Goal: Information Seeking & Learning: Learn about a topic

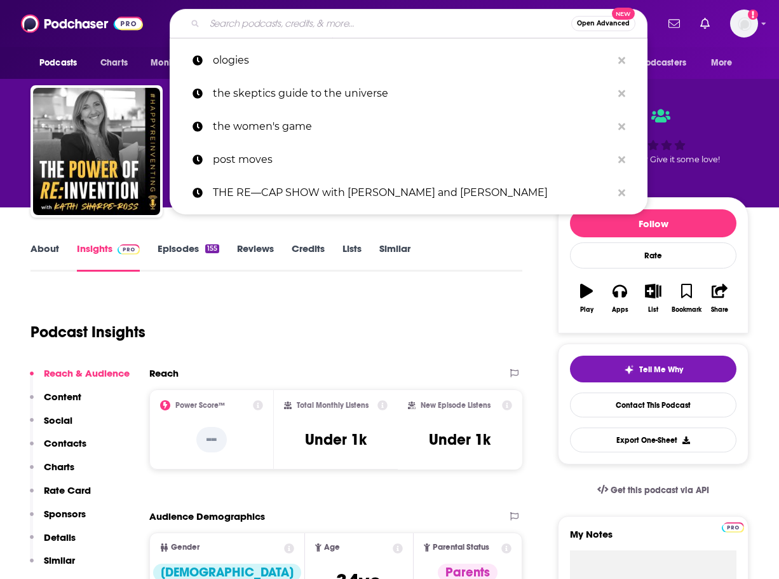
click at [245, 26] on input "Search podcasts, credits, & more..." at bounding box center [388, 23] width 367 height 20
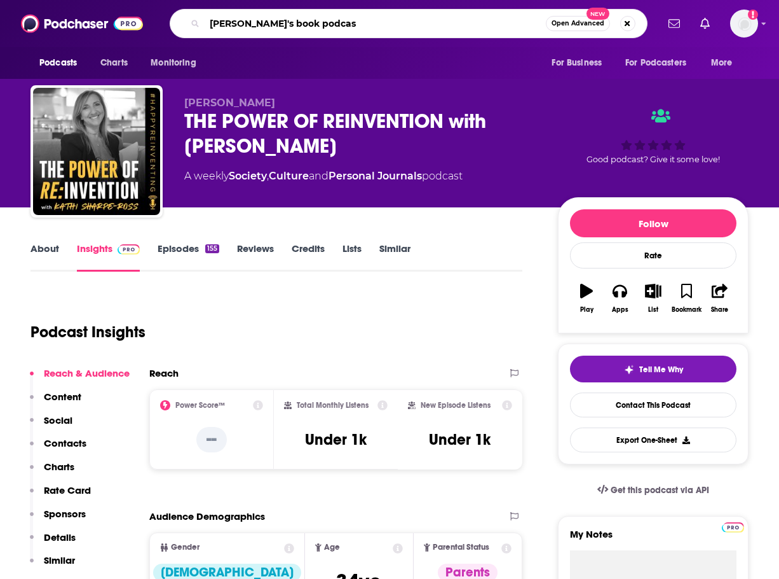
type input "meagan's book podcast"
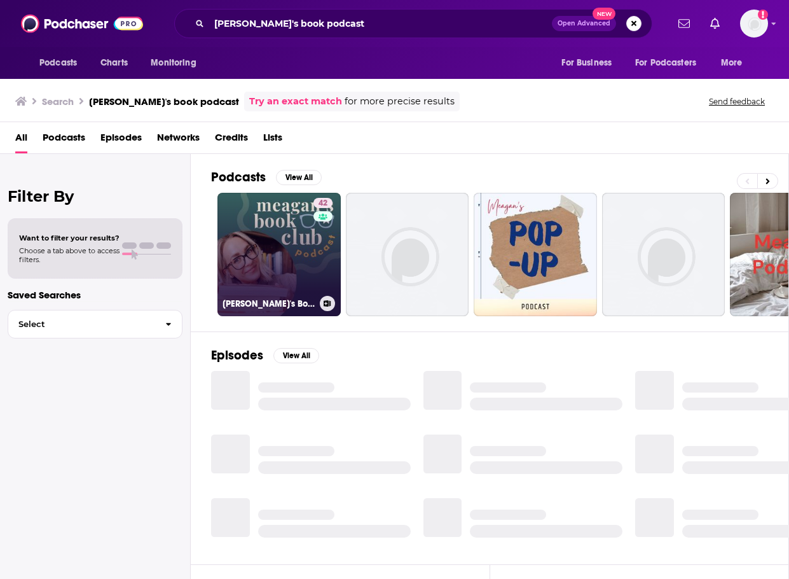
click at [259, 257] on link "42 Meagan's Book Club Podcast" at bounding box center [278, 254] width 123 height 123
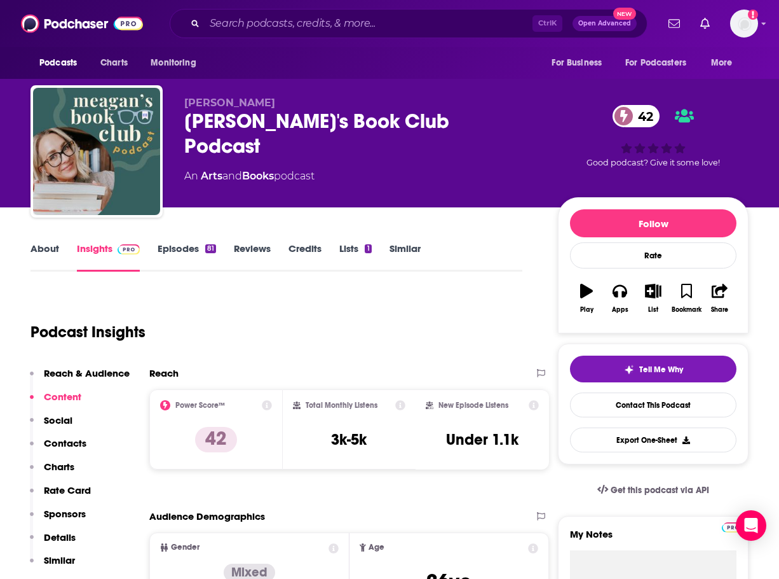
click at [180, 246] on link "Episodes 81" at bounding box center [187, 256] width 58 height 29
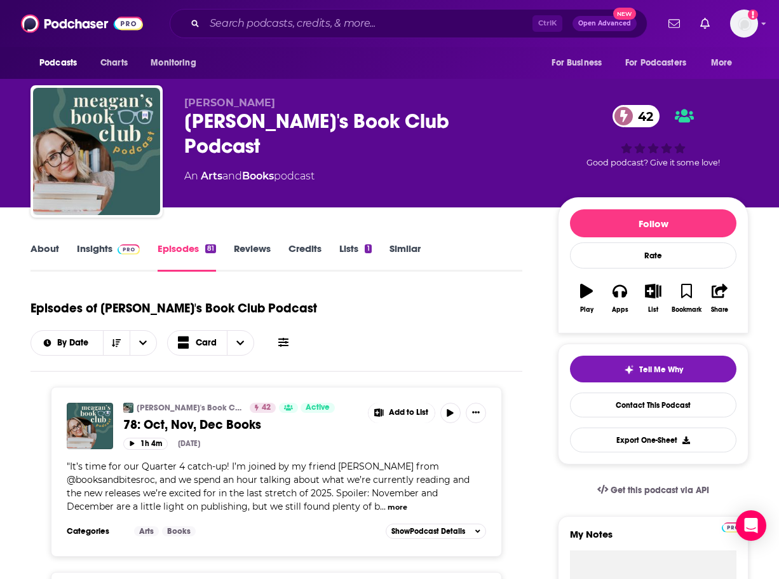
click at [101, 251] on link "Insights" at bounding box center [108, 256] width 63 height 29
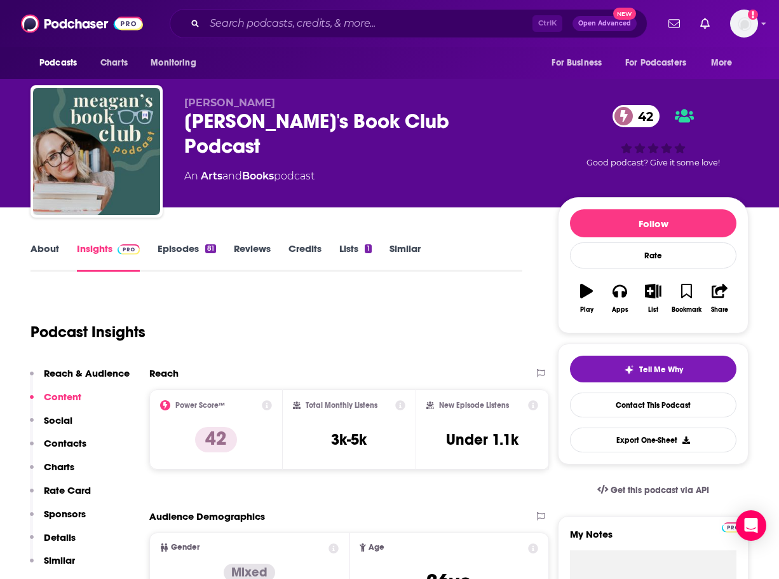
click at [321, 250] on link "Credits" at bounding box center [305, 256] width 33 height 29
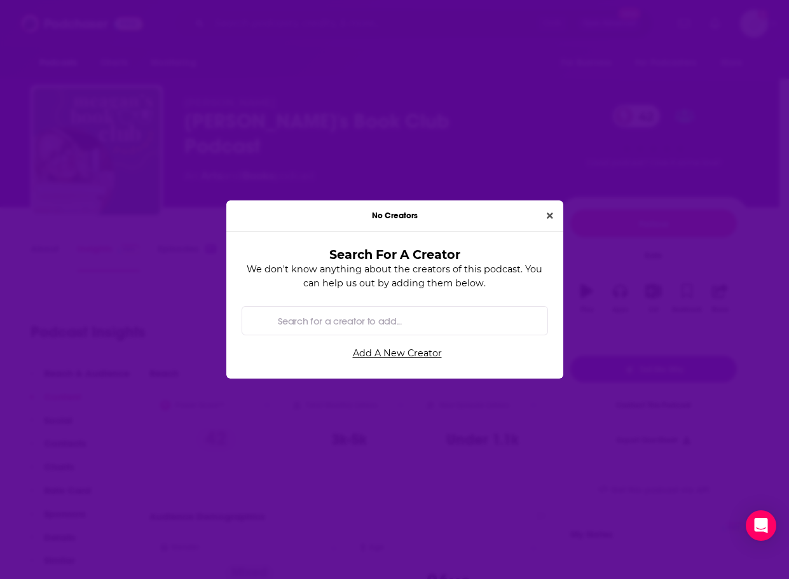
click at [549, 216] on icon "Close" at bounding box center [550, 215] width 6 height 6
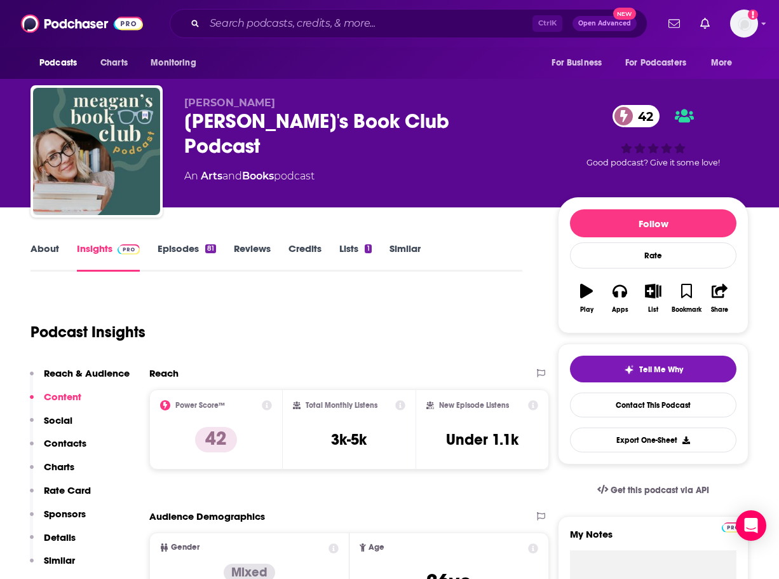
click at [256, 252] on link "Reviews" at bounding box center [252, 256] width 37 height 29
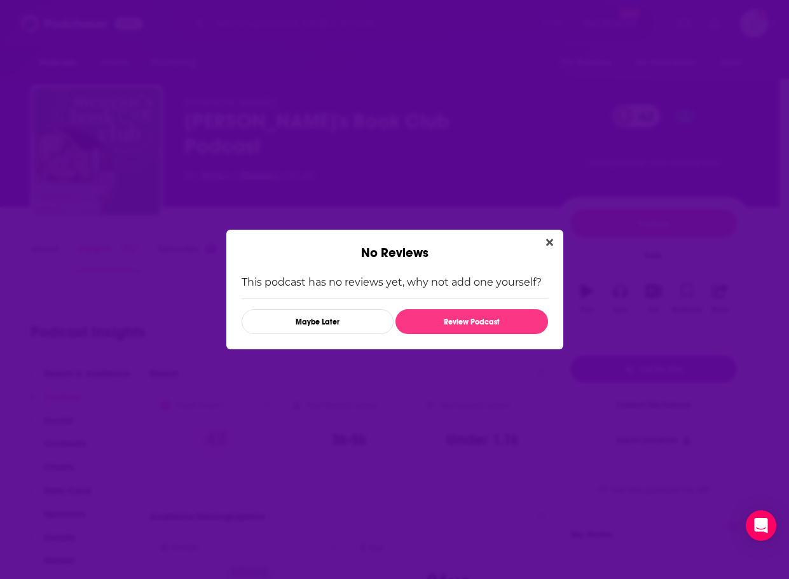
drag, startPoint x: 437, startPoint y: 117, endPoint x: 446, endPoint y: 103, distance: 16.2
click at [446, 103] on div "No Reviews This podcast has no reviews yet, why not add one yourself? Maybe Lat…" at bounding box center [394, 289] width 789 height 579
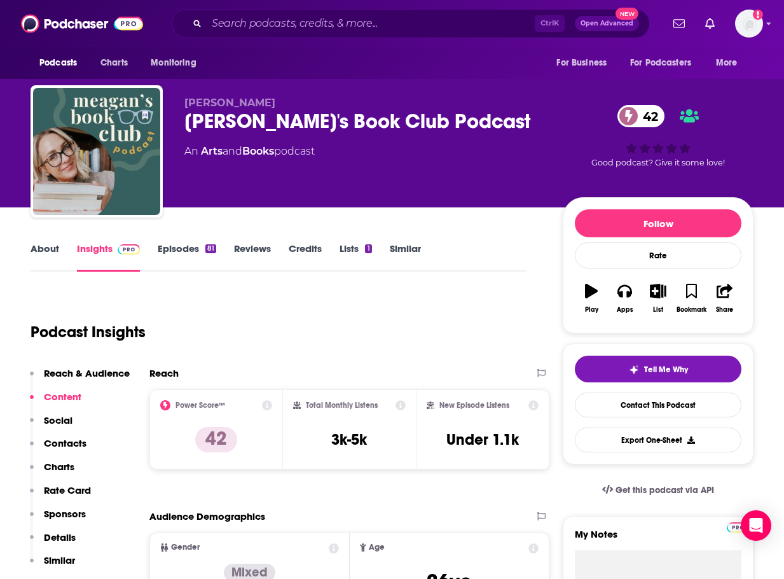
click at [446, 116] on div "[PERSON_NAME]'s Book Club Podcast 42" at bounding box center [363, 121] width 358 height 25
